Goal: Task Accomplishment & Management: Manage account settings

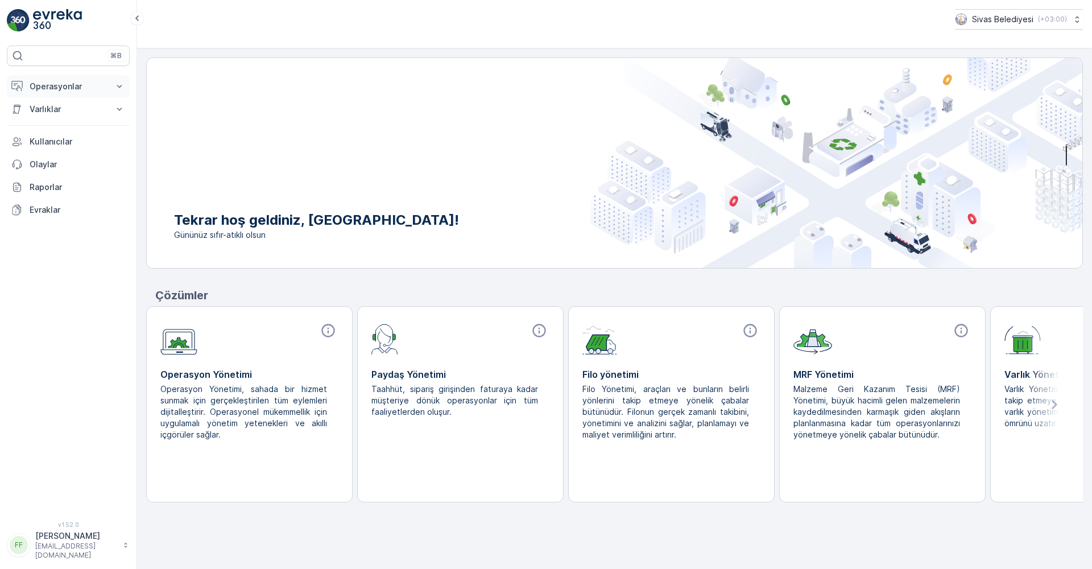
click at [43, 87] on p "Operasyonlar" at bounding box center [68, 86] width 77 height 11
click at [47, 134] on p "Rotalar & Görevler" at bounding box center [64, 137] width 71 height 11
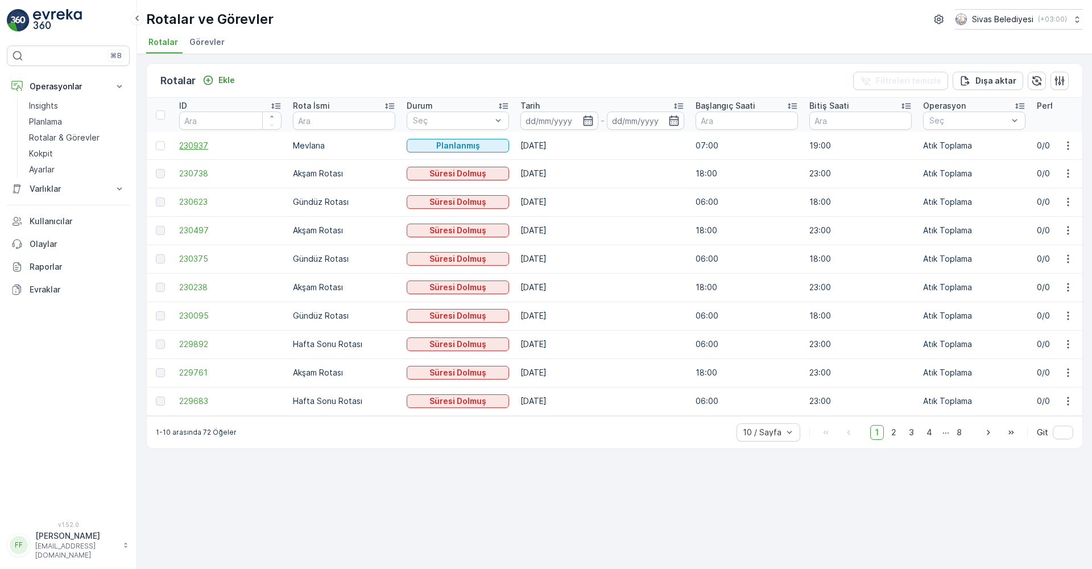
click at [191, 145] on span "230937" at bounding box center [230, 145] width 102 height 11
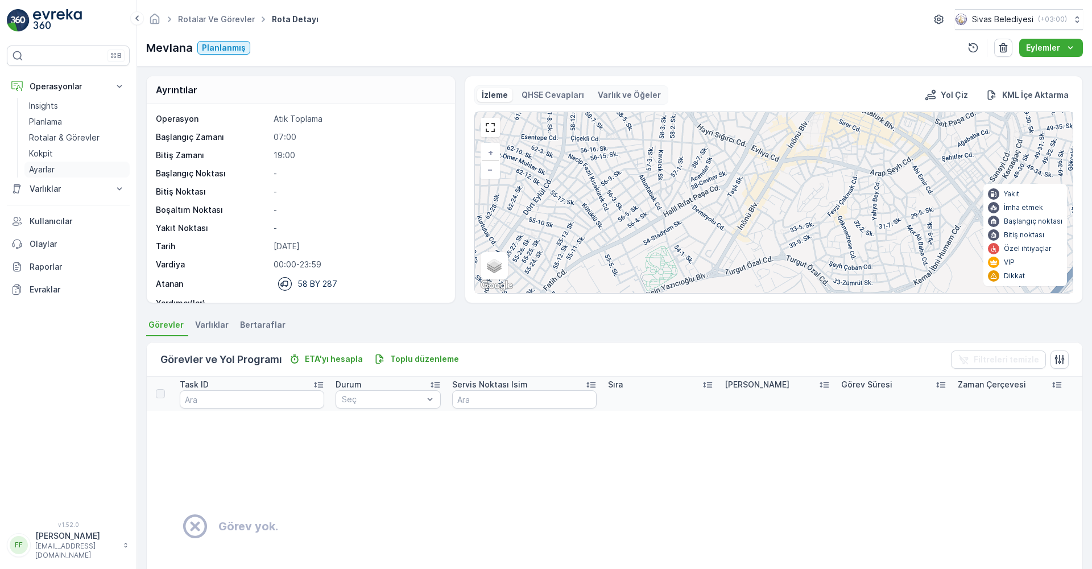
click at [47, 165] on p "Ayarlar" at bounding box center [42, 169] width 26 height 11
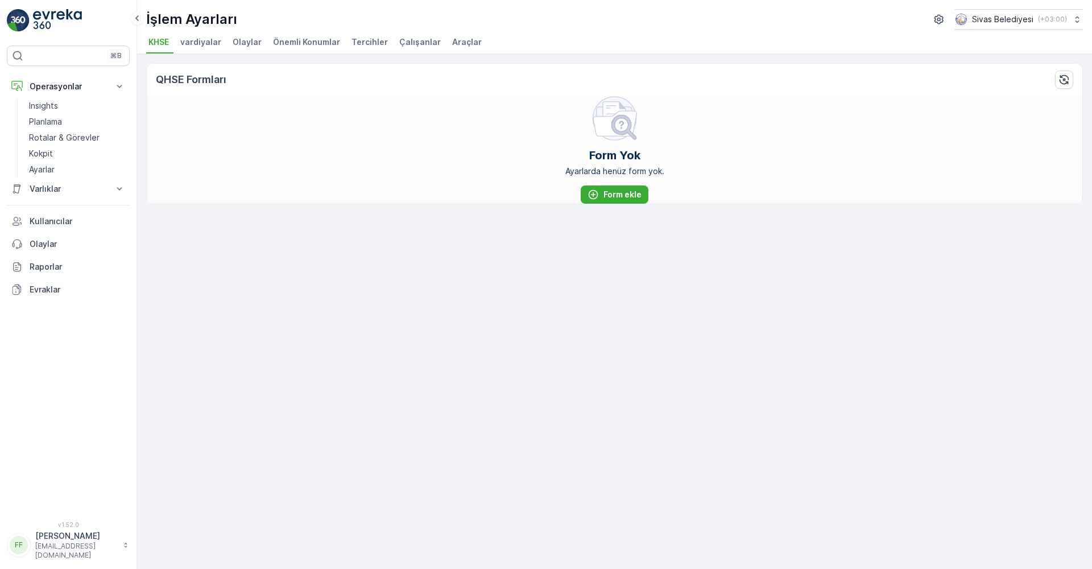
click at [412, 42] on span "Çalışanlar" at bounding box center [420, 41] width 42 height 11
